Goal: Navigation & Orientation: Find specific page/section

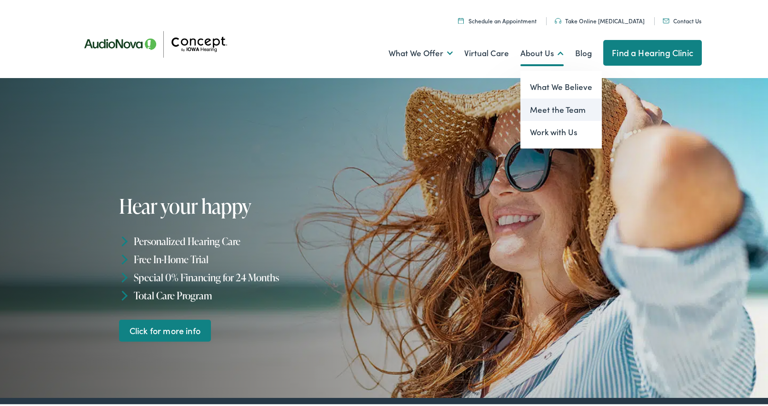
click at [561, 107] on link "Meet the Team" at bounding box center [560, 108] width 81 height 23
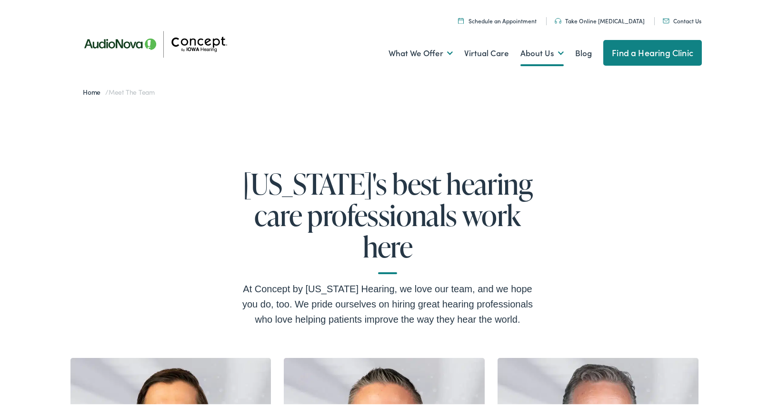
click at [194, 38] on img at bounding box center [158, 42] width 171 height 60
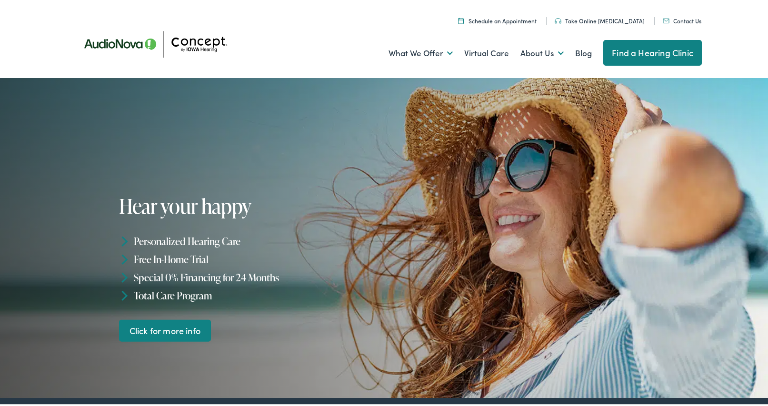
click at [191, 40] on img at bounding box center [158, 42] width 171 height 60
